Goal: Information Seeking & Learning: Check status

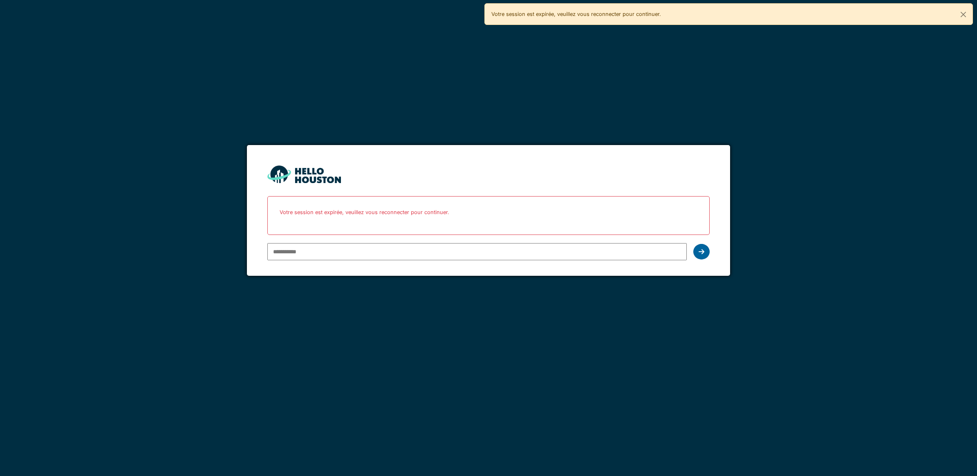
type input "**********"
click at [700, 249] on icon at bounding box center [702, 252] width 6 height 7
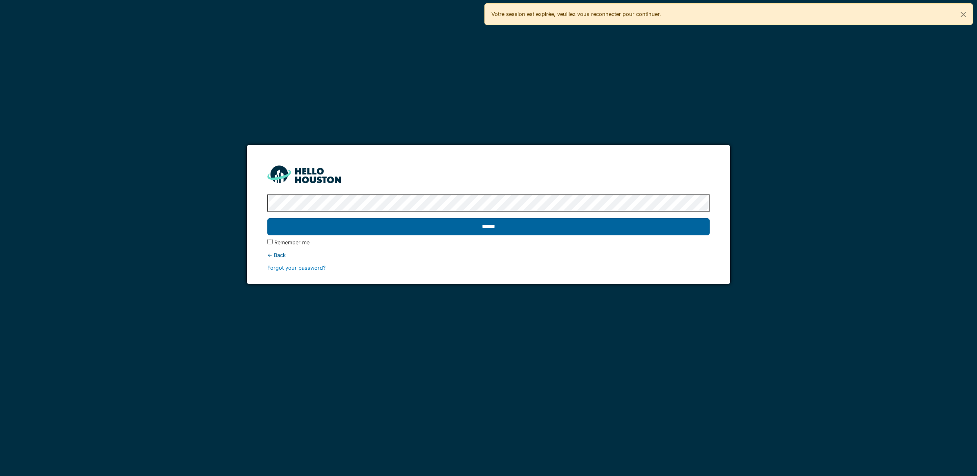
click at [524, 228] on input "******" at bounding box center [488, 226] width 442 height 17
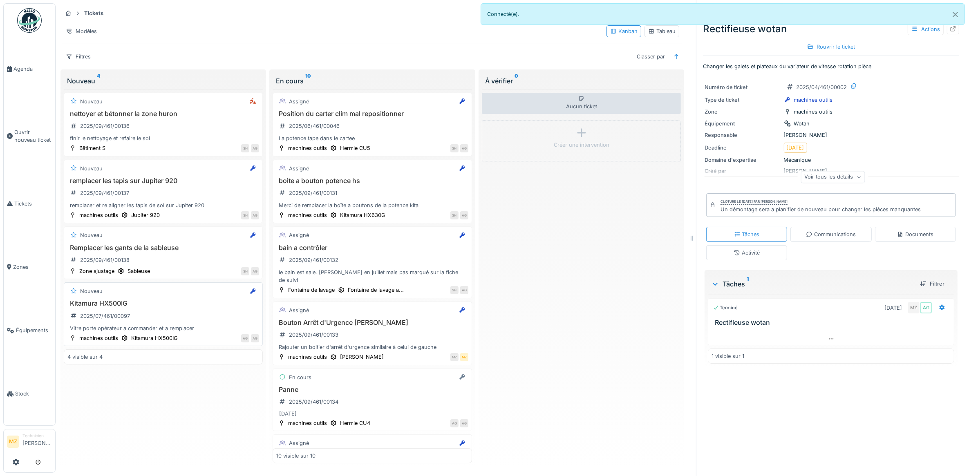
click at [195, 314] on div "Kitamura HX500IG 2025/07/461/00097 Vitre porte opérateur a commander et a rempl…" at bounding box center [163, 316] width 192 height 33
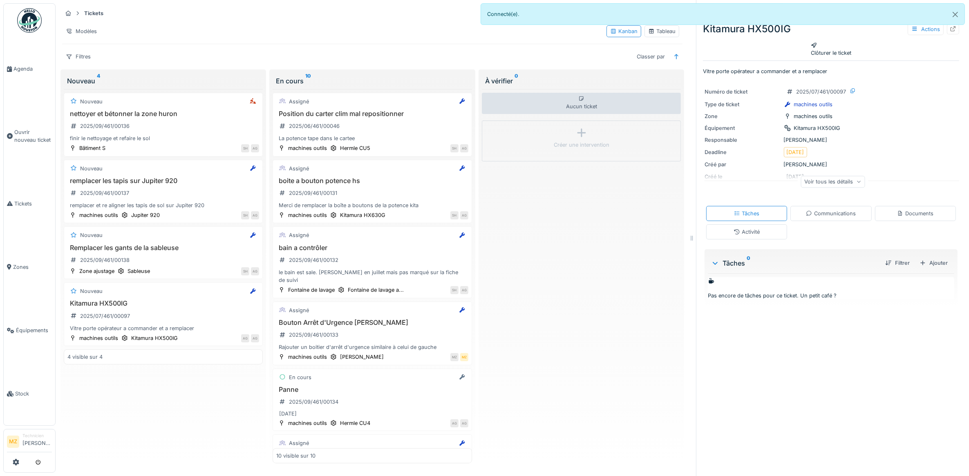
click at [812, 211] on div "Communications" at bounding box center [831, 214] width 50 height 8
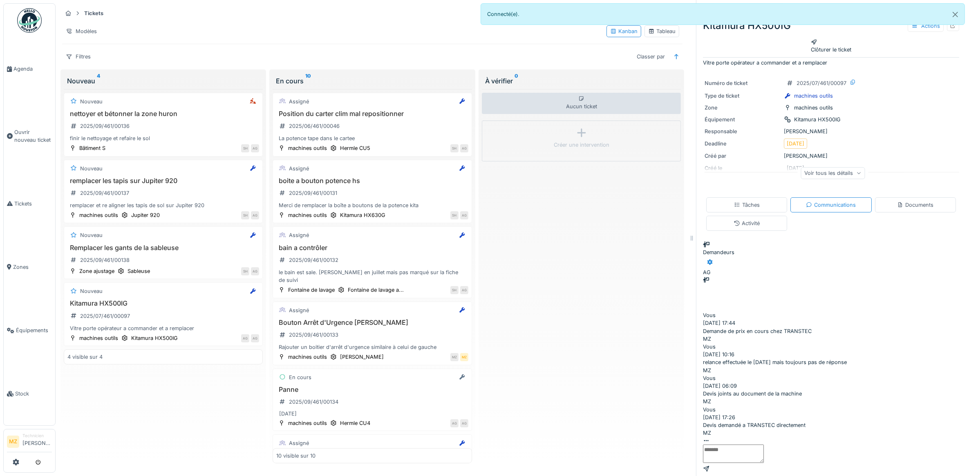
scroll to position [17, 0]
click at [764, 448] on textarea at bounding box center [733, 454] width 61 height 18
type textarea "**********"
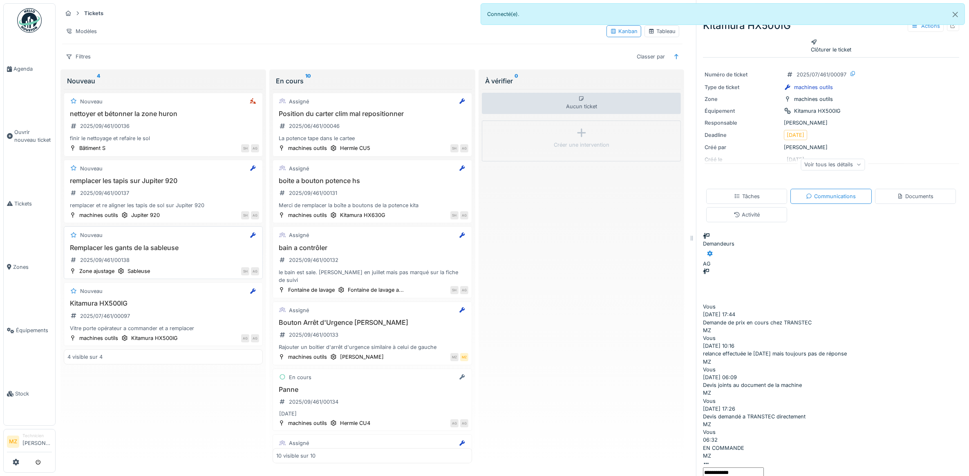
click at [172, 252] on div "Remplacer les gants de la sableuse 2025/09/461/00138" at bounding box center [163, 255] width 192 height 23
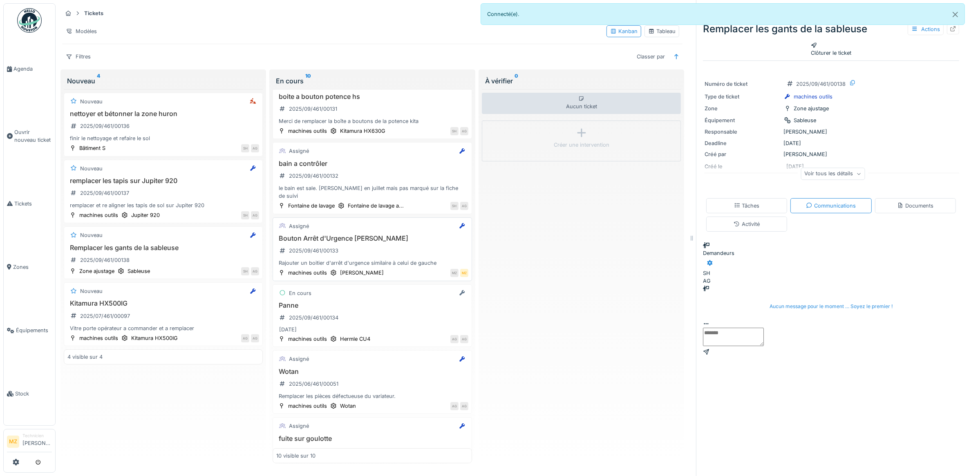
scroll to position [102, 0]
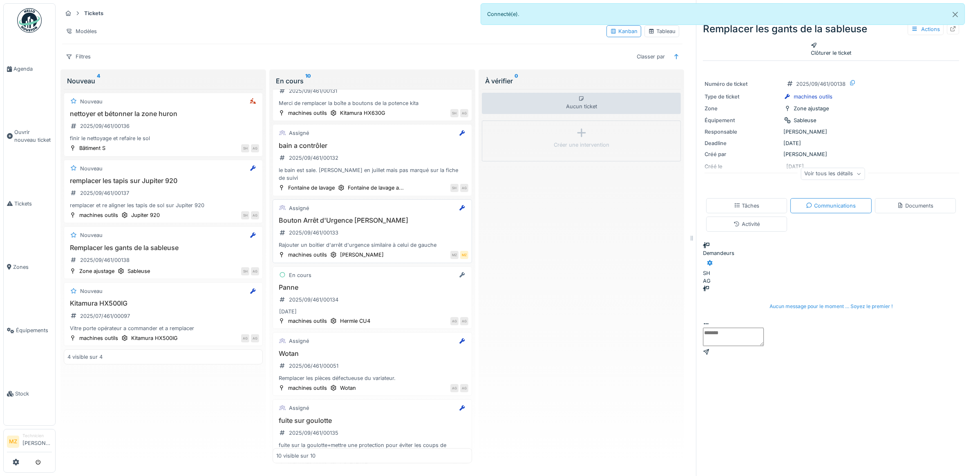
click at [405, 217] on div "Bouton Arrêt d'Urgence [PERSON_NAME] 2025/09/461/00133 Rajouter un boitier d'ar…" at bounding box center [372, 233] width 192 height 33
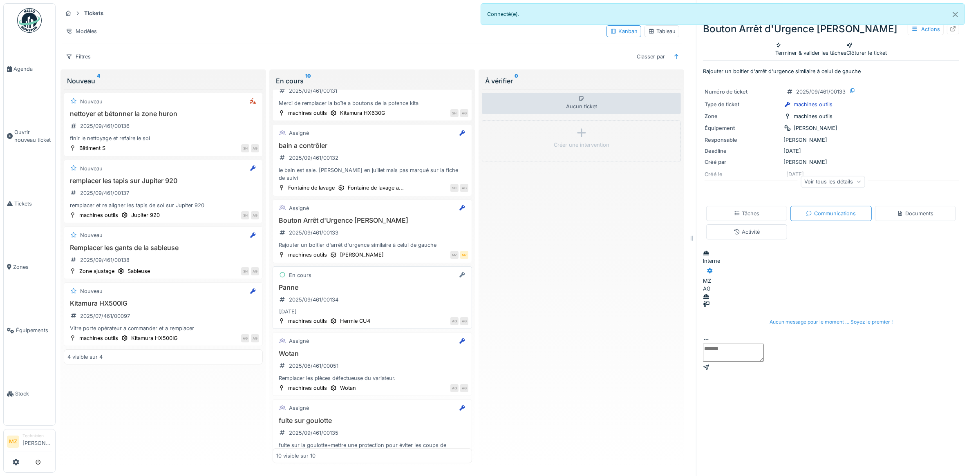
click at [363, 287] on div "Panne 2025/09/461/00134 [DATE]" at bounding box center [372, 301] width 192 height 34
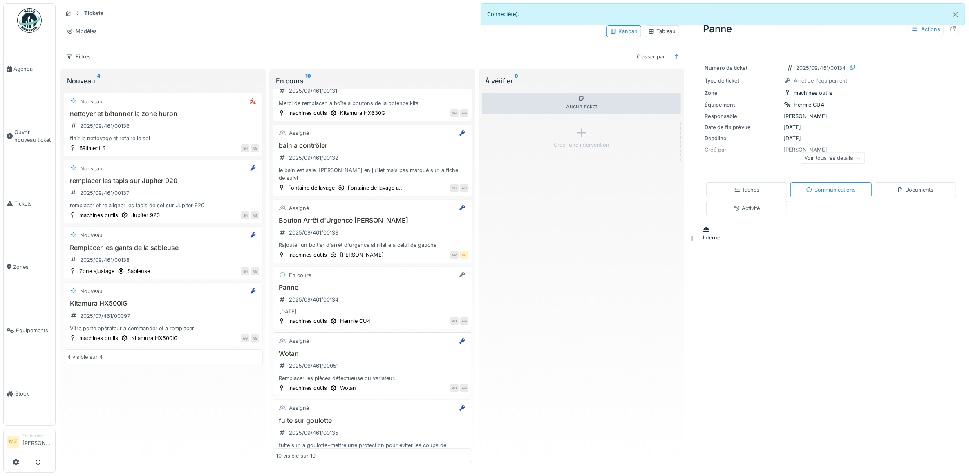
click at [383, 358] on div "Wotan 2025/06/461/00051 Remplacer les pièces défectueuse du variateur." at bounding box center [372, 366] width 192 height 33
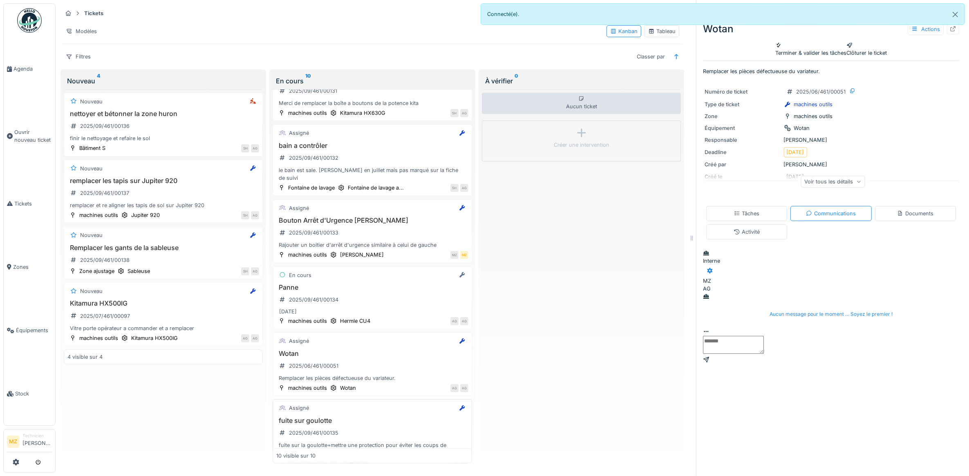
click at [371, 423] on h3 "fuite sur goulotte" at bounding box center [372, 421] width 192 height 8
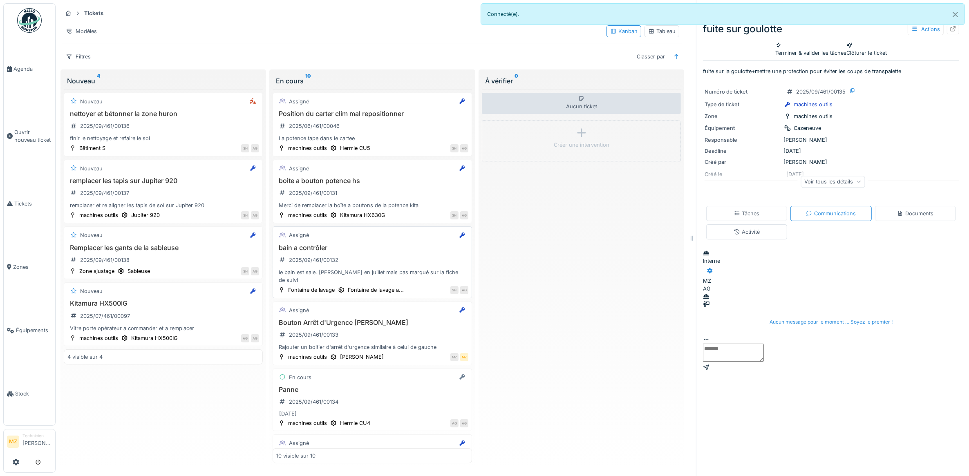
click at [405, 286] on div "Fontaine de lavage Fontaine de lavage a... SH AG" at bounding box center [372, 290] width 192 height 9
click at [367, 185] on h3 "boite a bouton potence hs" at bounding box center [372, 181] width 192 height 8
